Goal: Information Seeking & Learning: Learn about a topic

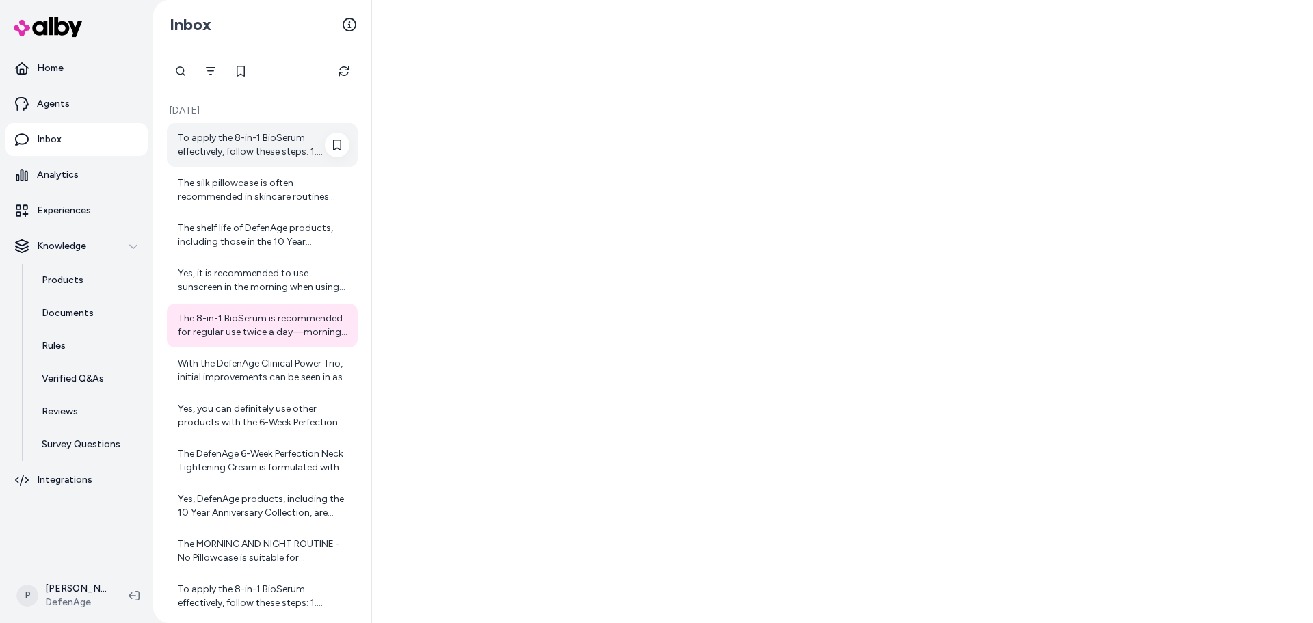
click at [229, 135] on div "To apply the 8-in-1 BioSerum effectively, follow these steps: 1. Cleanse Your F…" at bounding box center [264, 144] width 172 height 27
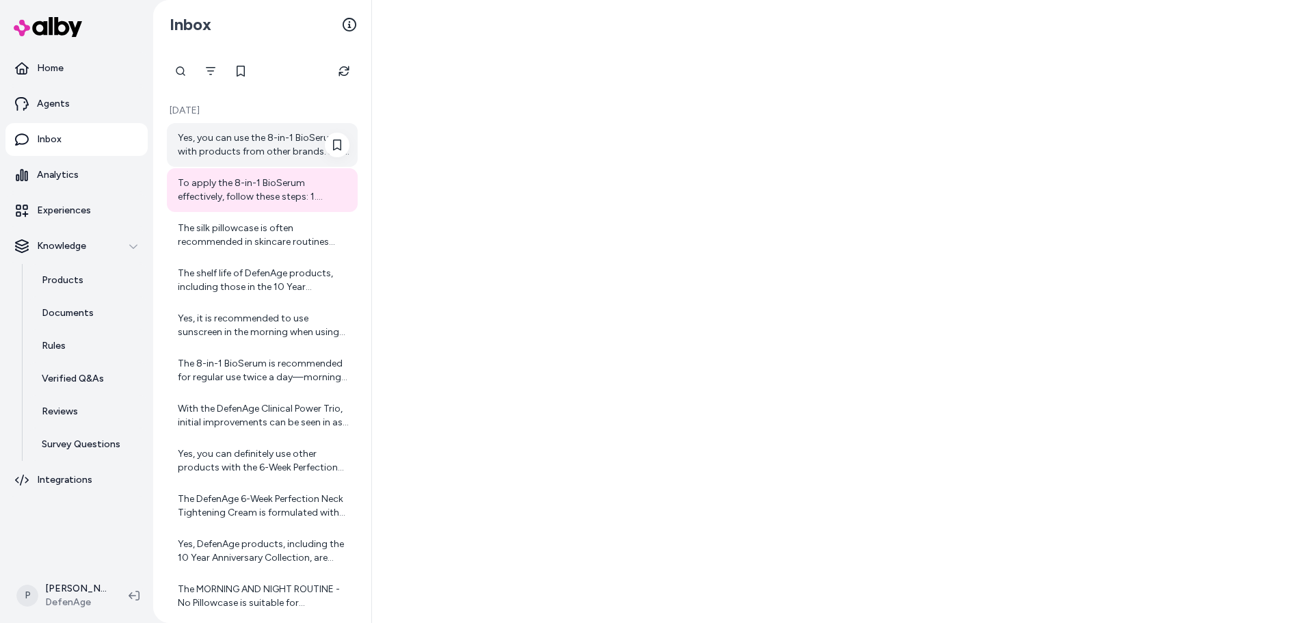
click at [276, 144] on div "Yes, you can use the 8-in-1 BioSerum with products from other brands. Just keep…" at bounding box center [264, 144] width 172 height 27
